Goal: Check status

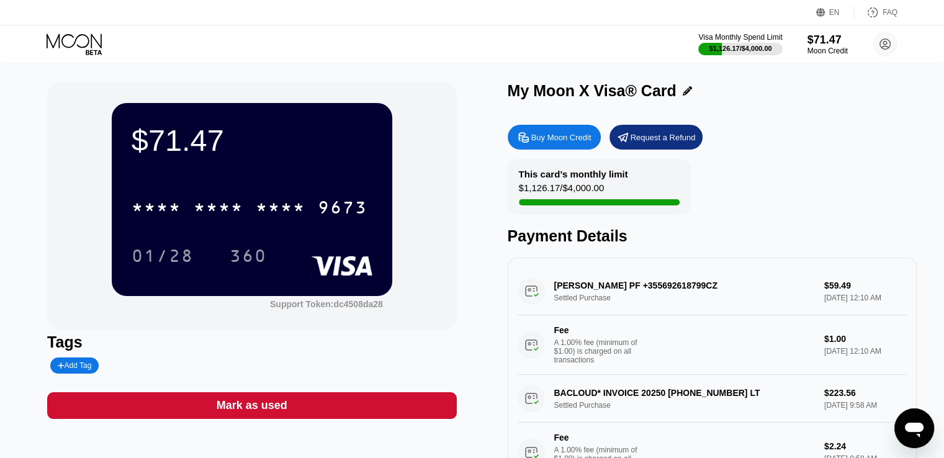
click at [752, 187] on div "This card’s monthly limit $1,126.17 / $4,000.00 Payment Details" at bounding box center [711, 202] width 409 height 86
click at [737, 206] on div "This card’s monthly limit $1,126.17 / $4,000.00 Payment Details" at bounding box center [711, 202] width 409 height 86
click at [415, 295] on div "$71.47 * * * * * * * * * * * * 9673 01/28 360 Support Token: dc4508da28" at bounding box center [251, 206] width 409 height 248
